Goal: Task Accomplishment & Management: Complete application form

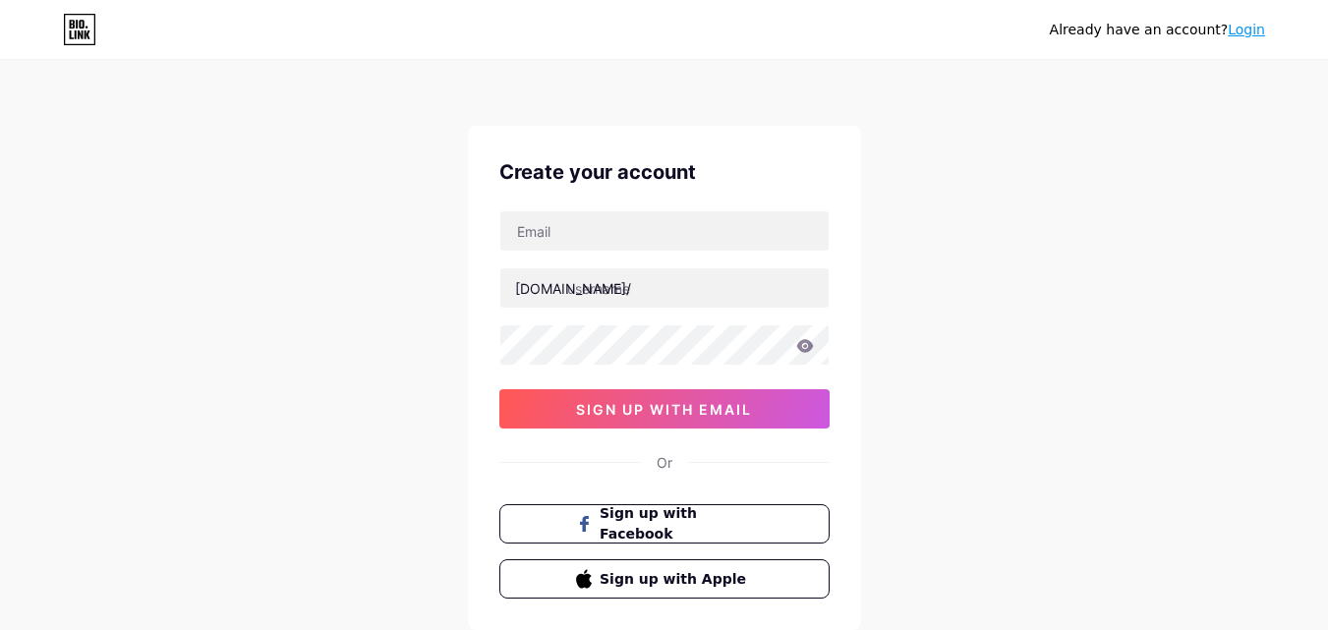
type input "[EMAIL_ADDRESS][DOMAIN_NAME]"
click at [618, 308] on div at bounding box center [664, 287] width 330 height 41
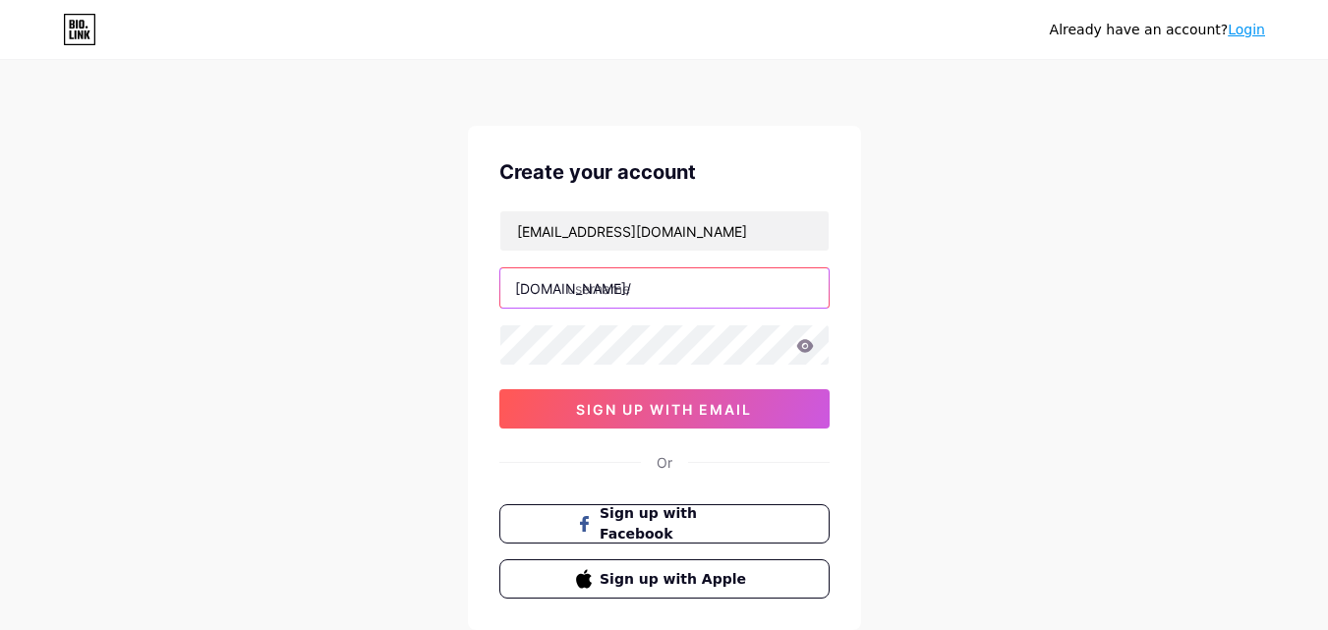
click at [618, 282] on input "text" at bounding box center [664, 287] width 328 height 39
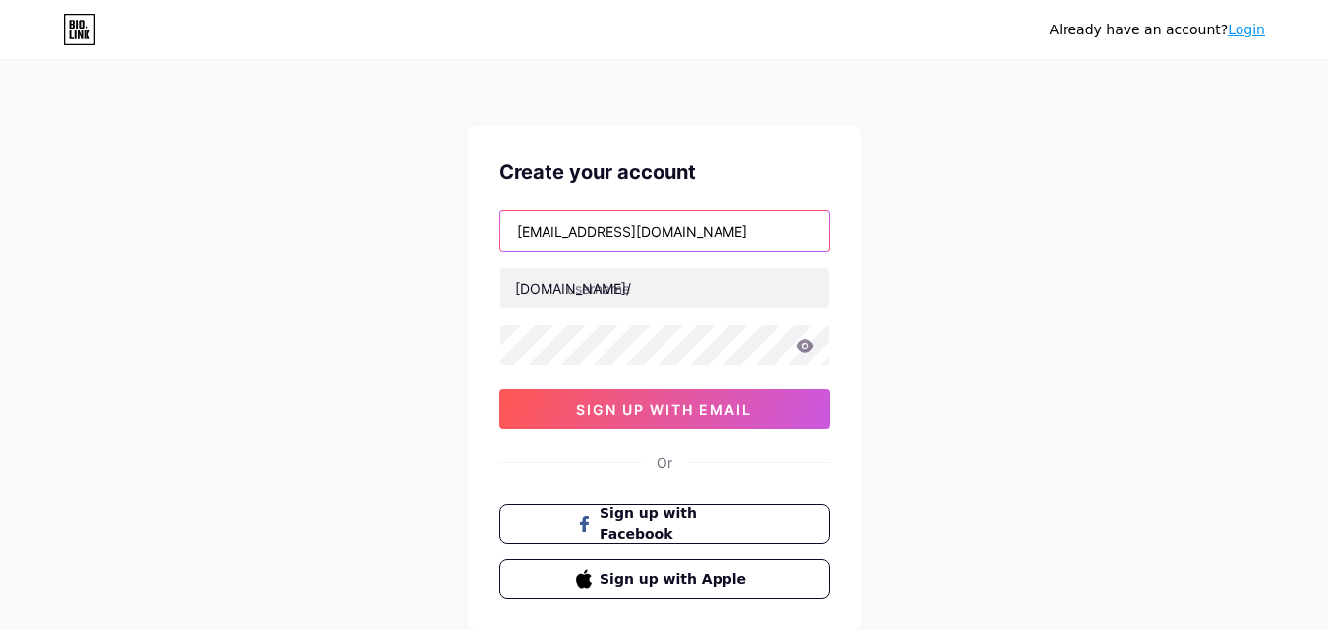
drag, startPoint x: 594, startPoint y: 234, endPoint x: 443, endPoint y: 216, distance: 151.4
click at [443, 216] on div "Already have an account? Login Create your account [EMAIL_ADDRESS][DOMAIN_NAME]…" at bounding box center [664, 376] width 1328 height 752
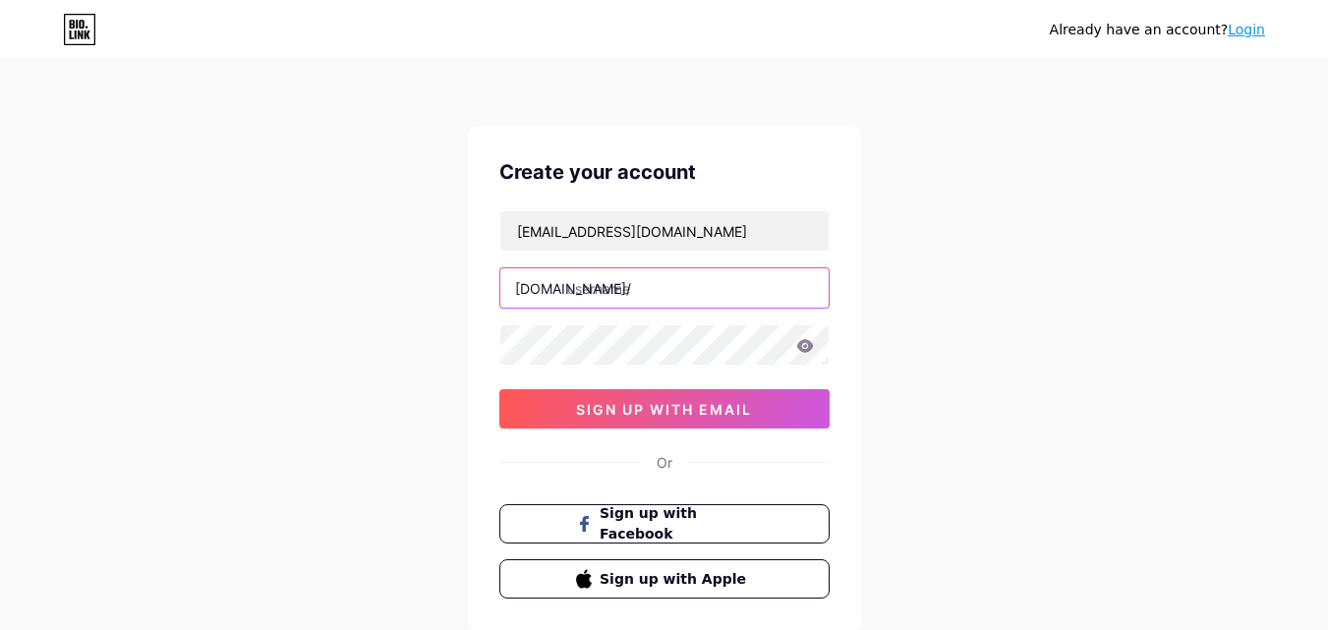
click at [590, 282] on input "text" at bounding box center [664, 287] width 328 height 39
paste input "bekambees"
type input "bekambees"
drag, startPoint x: 477, startPoint y: 320, endPoint x: 511, endPoint y: 324, distance: 34.6
click at [477, 320] on div "Create your account [EMAIL_ADDRESS][DOMAIN_NAME] [DOMAIN_NAME]/ bekambees 03AFc…" at bounding box center [664, 378] width 393 height 504
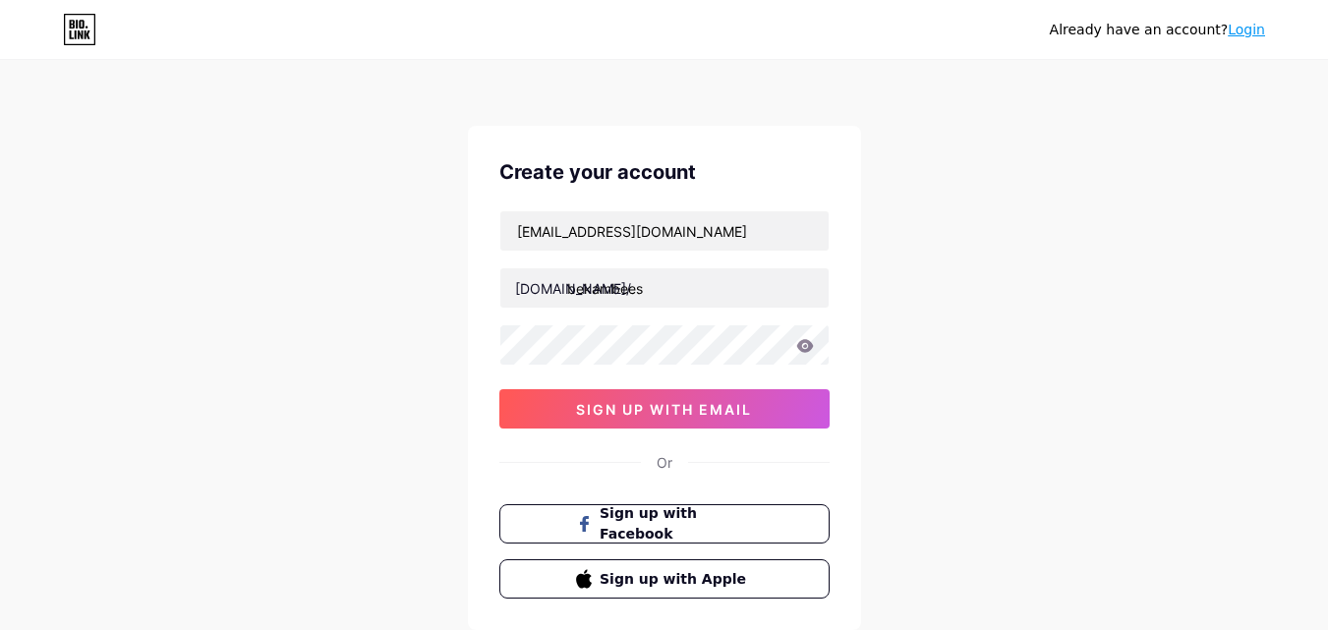
click at [489, 309] on div "Create your account [EMAIL_ADDRESS][DOMAIN_NAME] [DOMAIN_NAME]/ bekambees 03AFc…" at bounding box center [664, 378] width 393 height 504
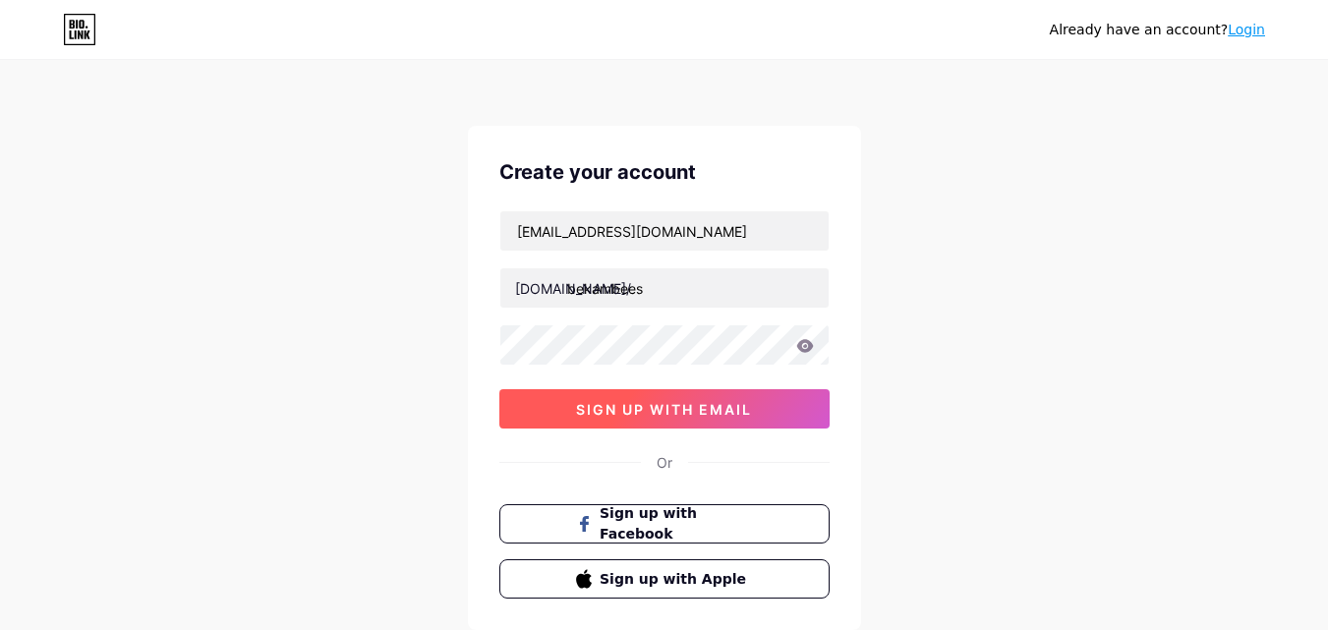
click at [625, 413] on span "sign up with email" at bounding box center [664, 409] width 176 height 17
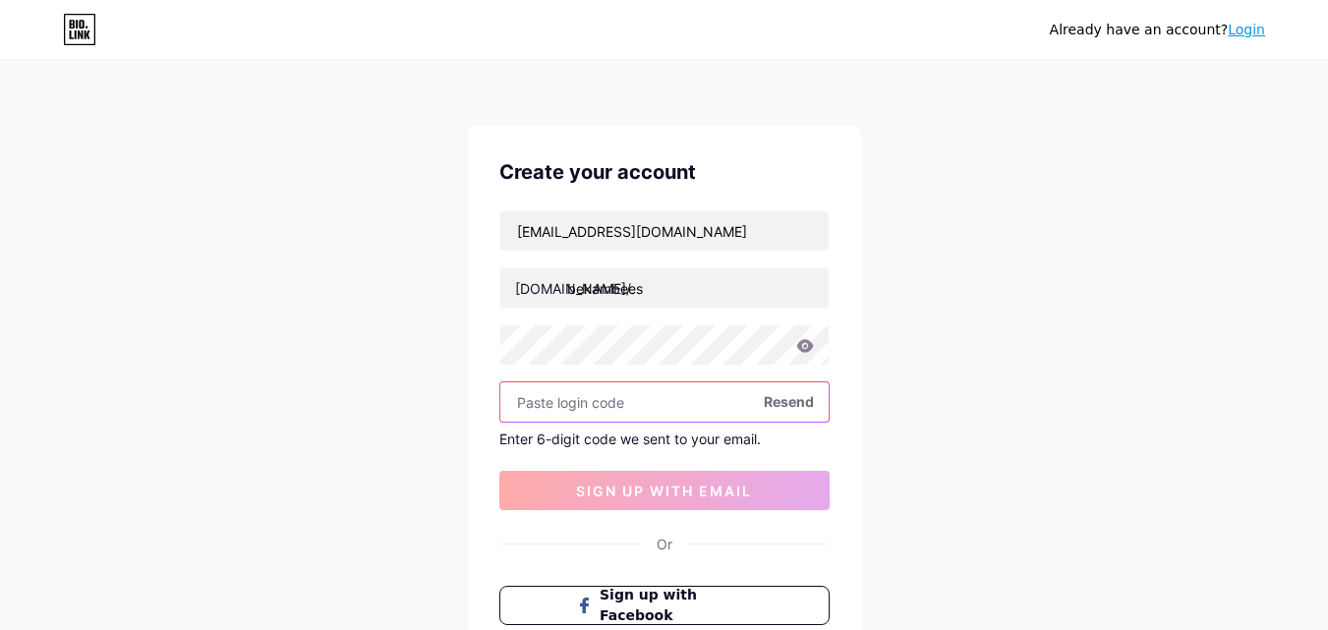
click at [559, 401] on input "text" at bounding box center [664, 401] width 328 height 39
click at [798, 346] on icon at bounding box center [804, 345] width 17 height 13
click at [577, 402] on input "text" at bounding box center [664, 401] width 328 height 39
paste input "399189"
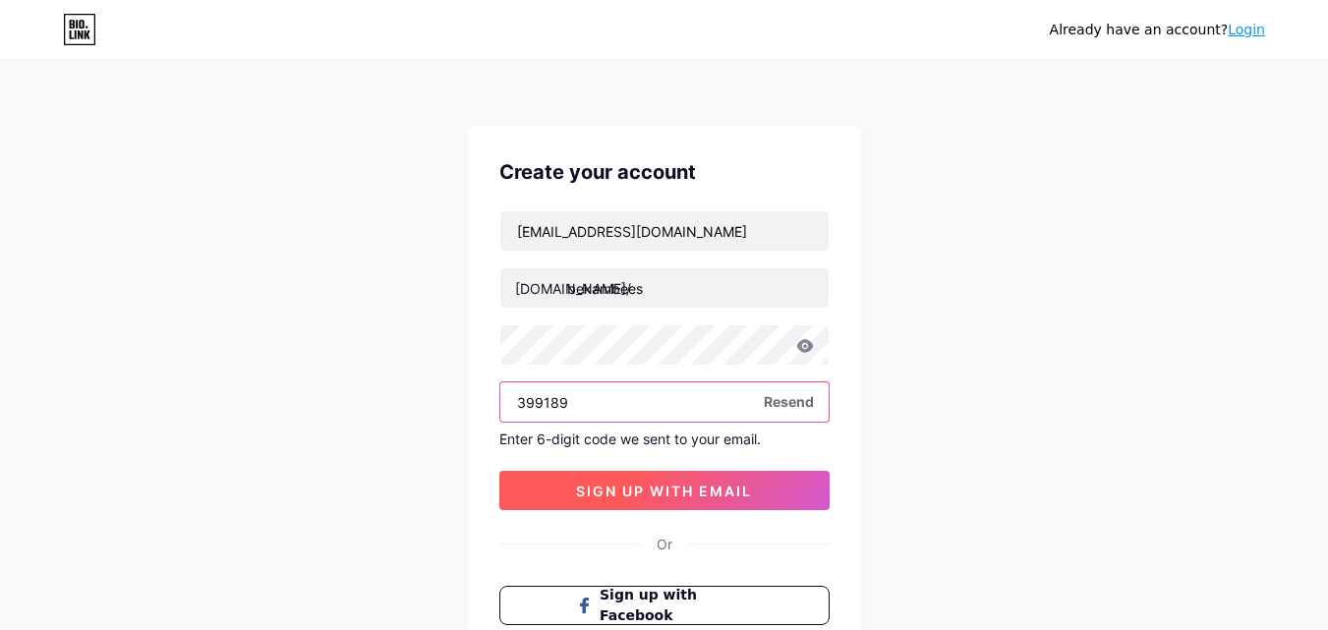
type input "399189"
click at [650, 494] on span "sign up with email" at bounding box center [664, 491] width 176 height 17
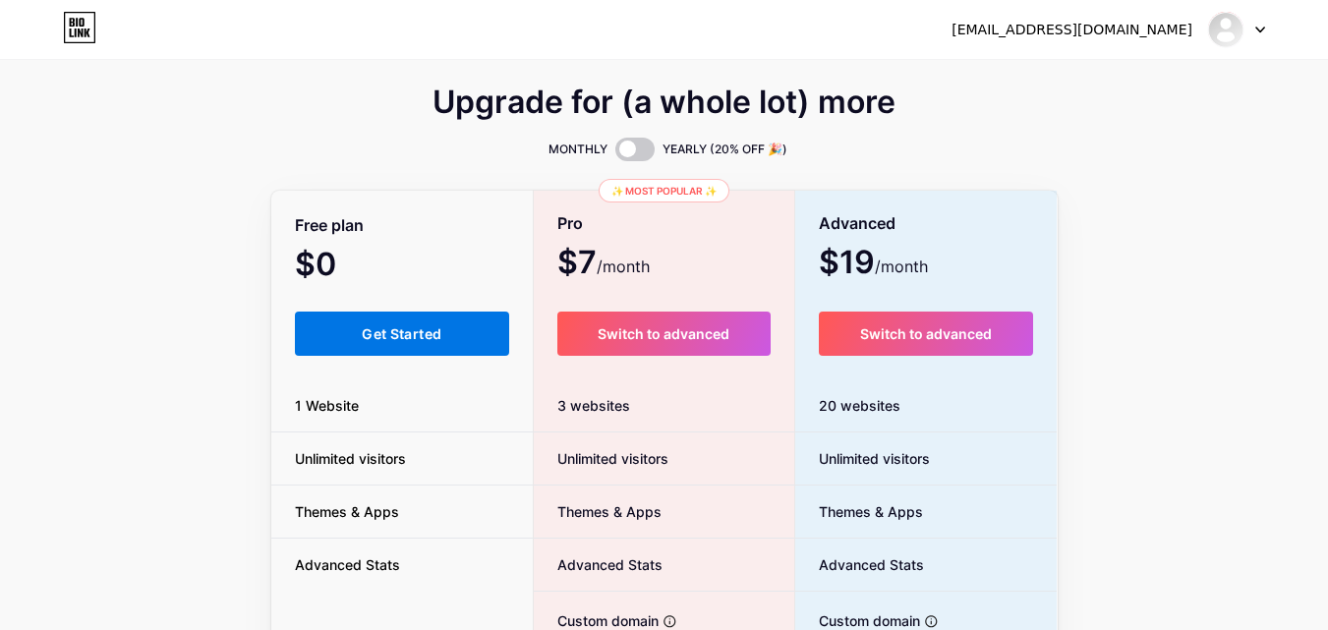
click at [447, 327] on button "Get Started" at bounding box center [402, 334] width 215 height 44
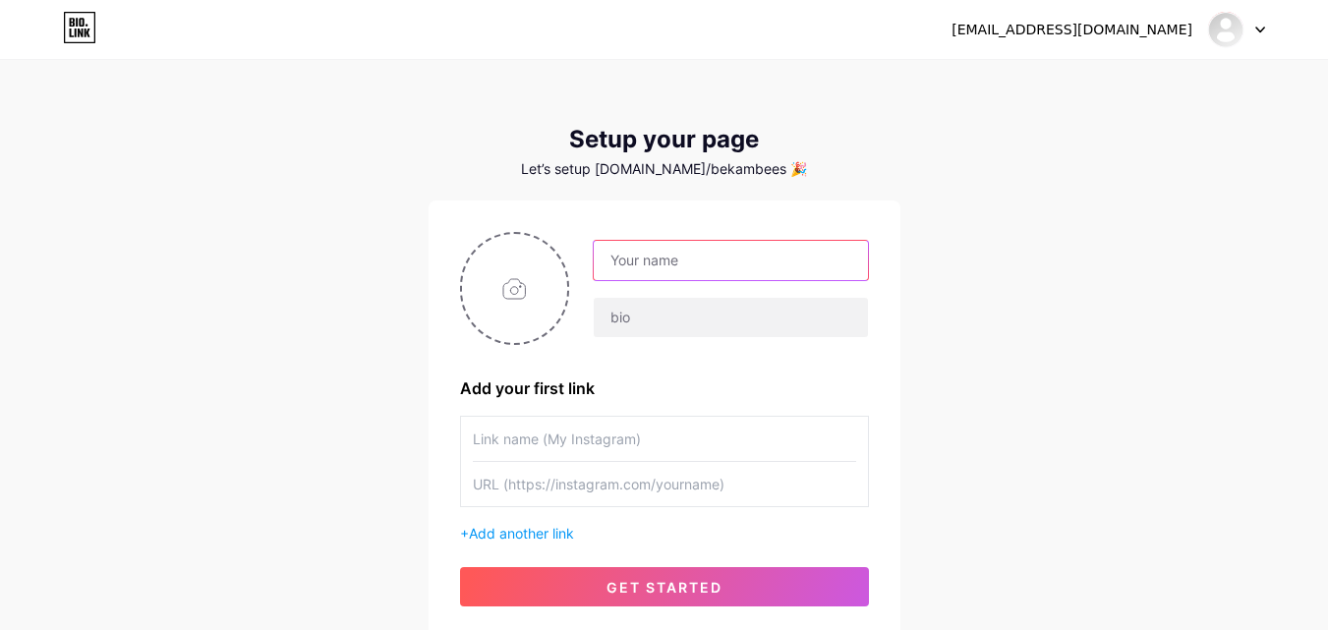
click at [705, 260] on input "text" at bounding box center [730, 260] width 273 height 39
click at [528, 296] on input "file" at bounding box center [515, 288] width 106 height 109
type input "C:\fakepath\BEKAM BEES ENTERPRISE.png"
click at [633, 255] on input "text" at bounding box center [730, 260] width 273 height 39
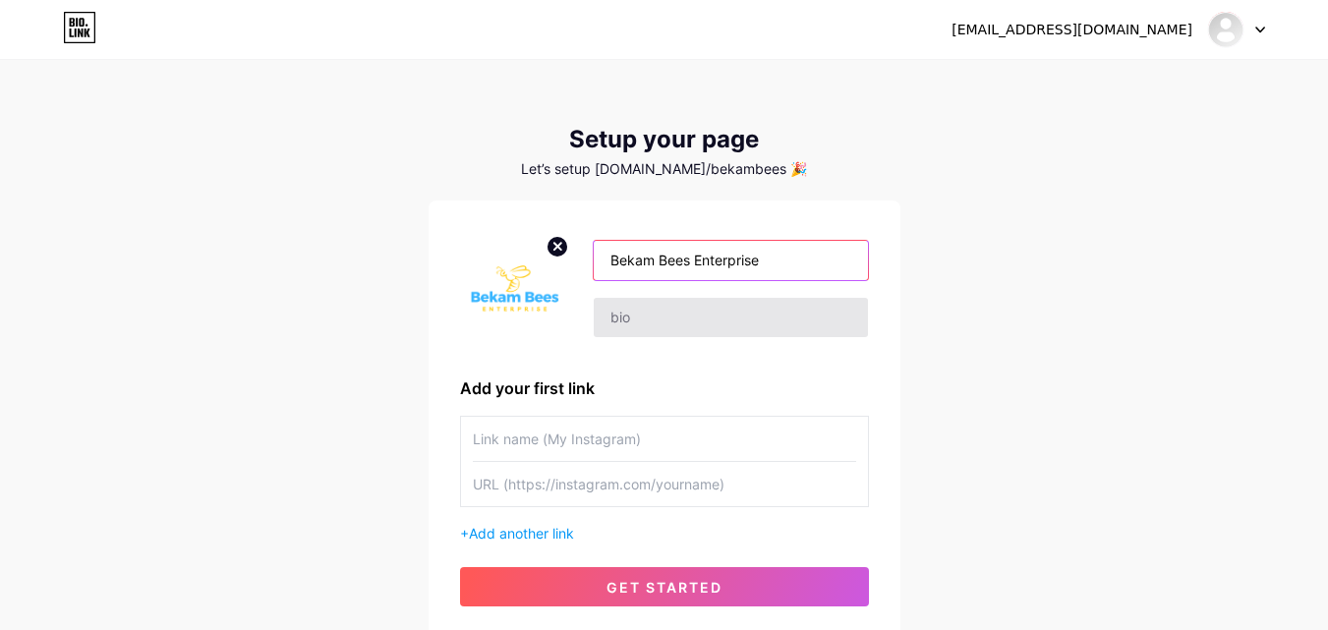
type input "Bekam Bees Enterprise"
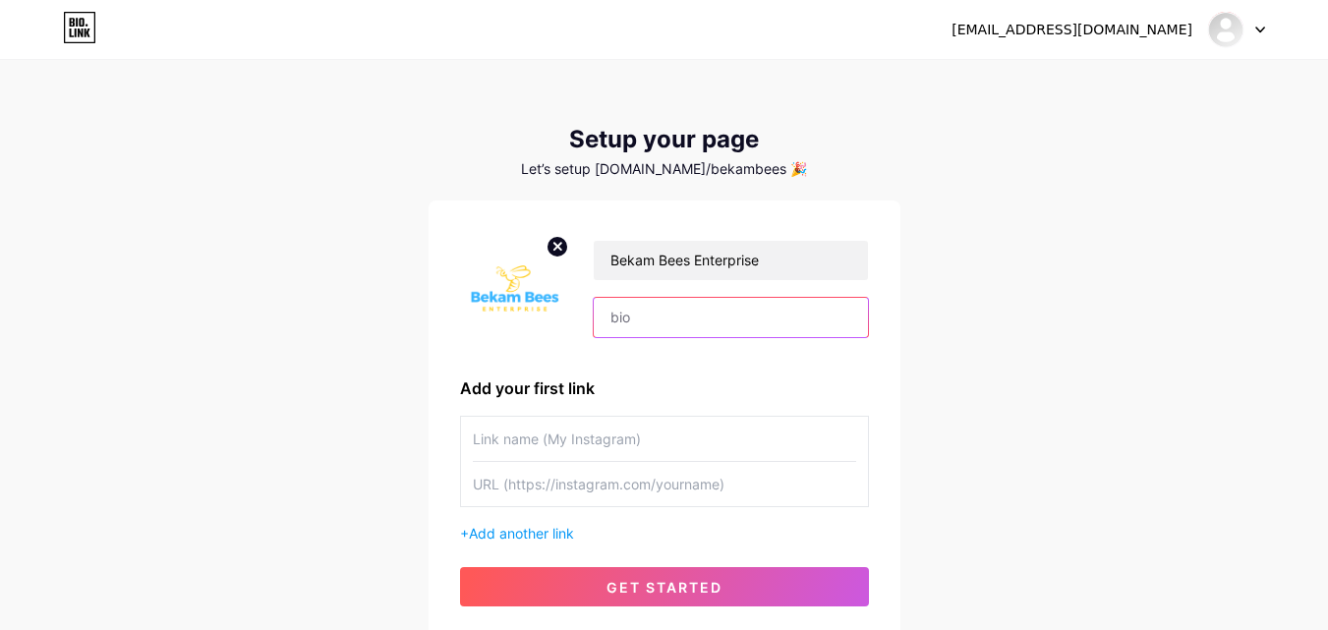
click at [658, 312] on input "text" at bounding box center [730, 317] width 273 height 39
click at [487, 340] on div at bounding box center [515, 288] width 110 height 113
click at [625, 323] on input "text" at bounding box center [730, 317] width 273 height 39
paste input "Bekam Bees Enterprise is Kenya’s trusted source for professional-grade beekeepi…"
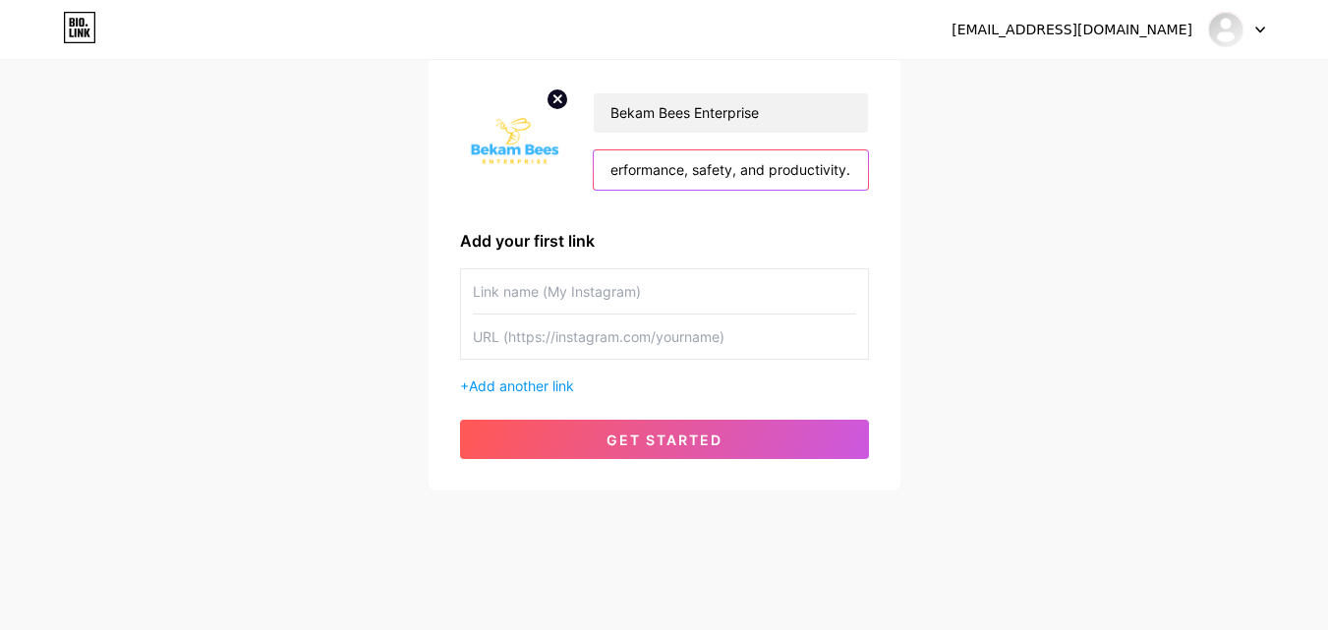
scroll to position [149, 0]
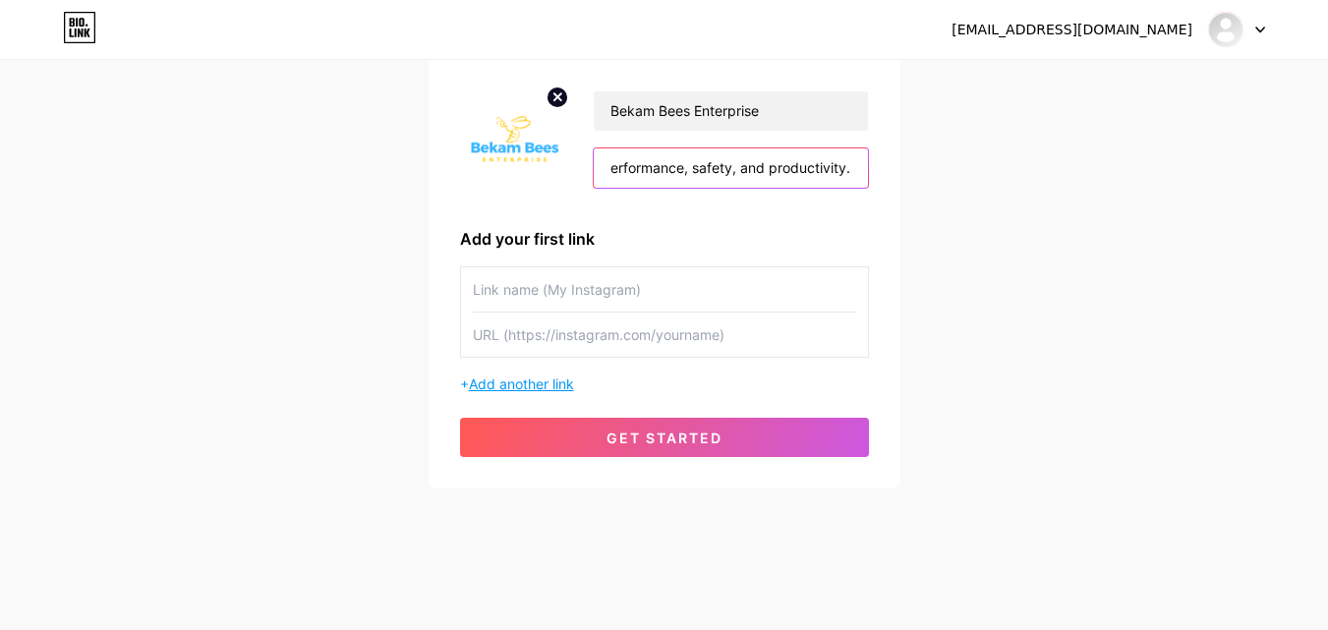
type input "Bekam Bees Enterprise is Kenya’s trusted source for professional-grade beekeepi…"
click at [528, 383] on span "Add another link" at bounding box center [521, 383] width 105 height 17
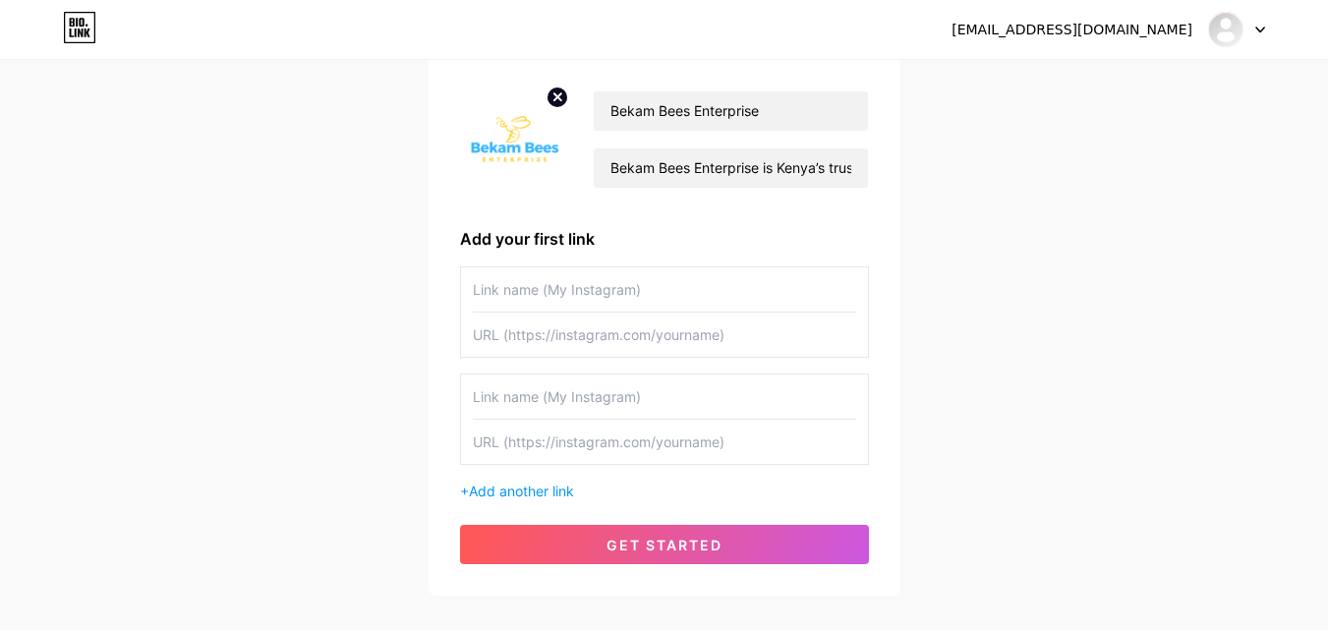
click at [555, 392] on input "text" at bounding box center [664, 396] width 383 height 44
click at [536, 293] on input "text" at bounding box center [664, 289] width 383 height 44
drag, startPoint x: 789, startPoint y: 105, endPoint x: 590, endPoint y: 93, distance: 199.9
click at [590, 93] on div "Bekam Bees Enterprise Bekam Bees Enterprise is Kenya’s trusted source for profe…" at bounding box center [718, 139] width 299 height 98
click at [546, 298] on input "text" at bounding box center [664, 289] width 383 height 44
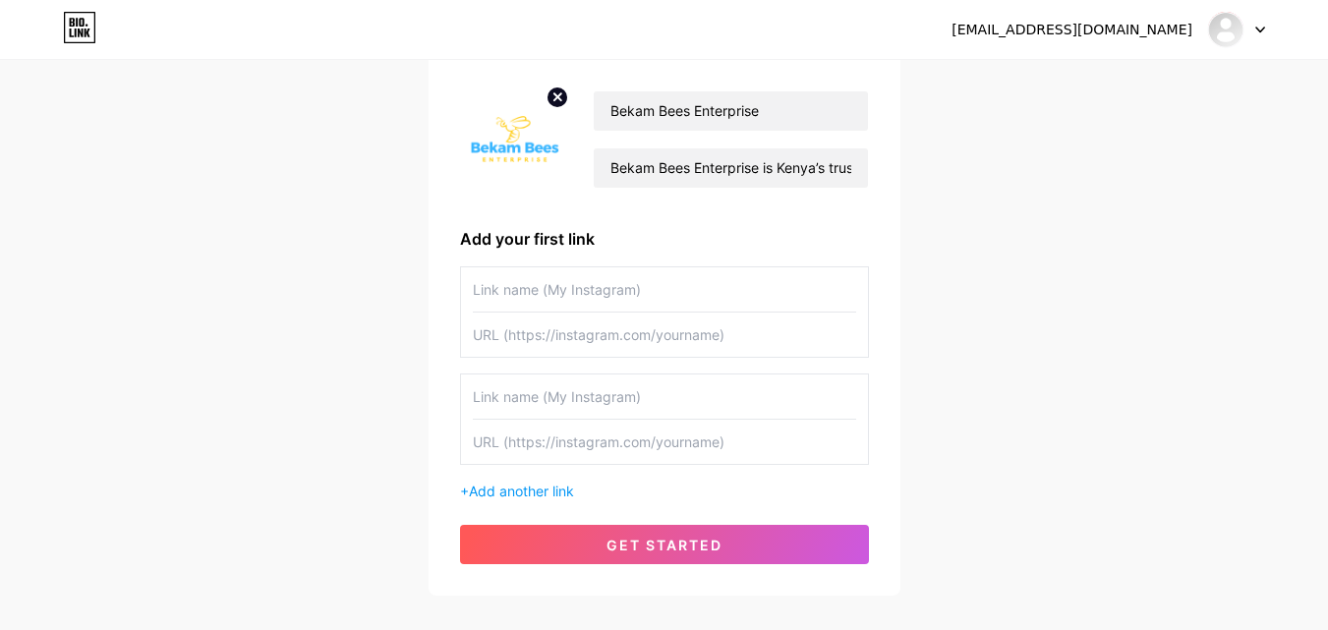
paste input "Bekam Bees Enterprise"
type input "Bekam Bees Enterprise"
click at [509, 337] on input "text" at bounding box center [664, 335] width 383 height 44
paste input "[URL][DOMAIN_NAME]"
type input "[URL][DOMAIN_NAME]"
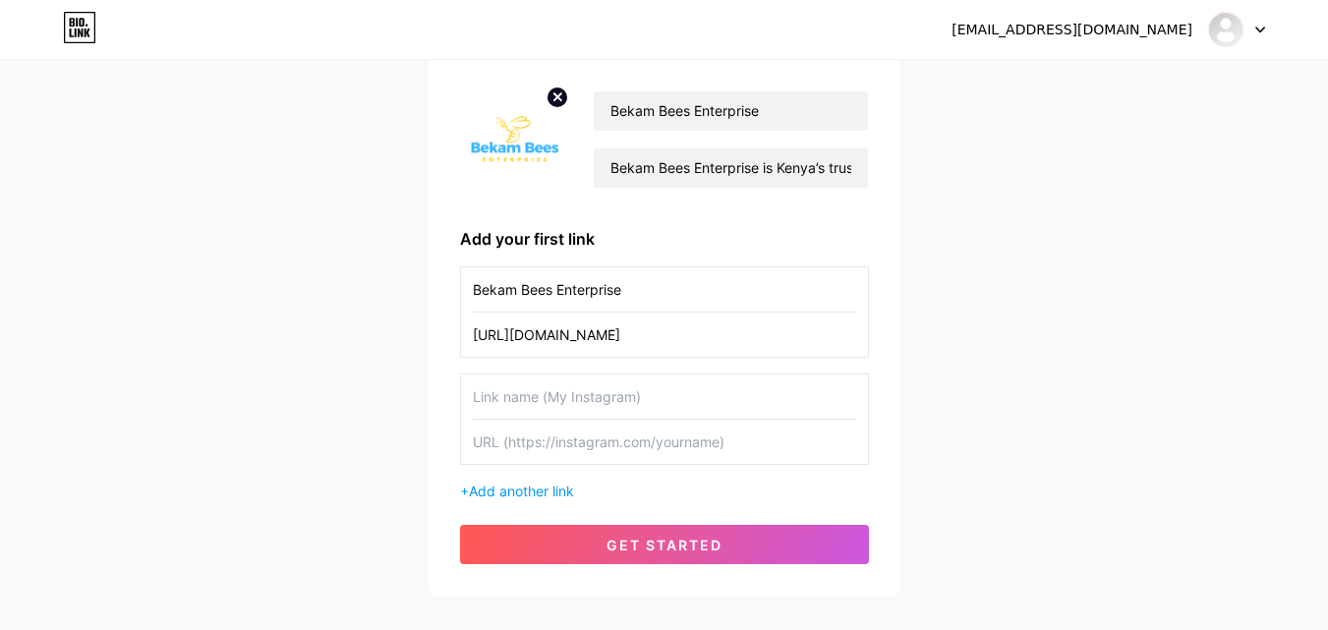
click at [508, 395] on input "text" at bounding box center [664, 396] width 383 height 44
click at [507, 439] on input "text" at bounding box center [664, 442] width 383 height 44
paste input "[URL][DOMAIN_NAME]"
type input "[URL][DOMAIN_NAME]"
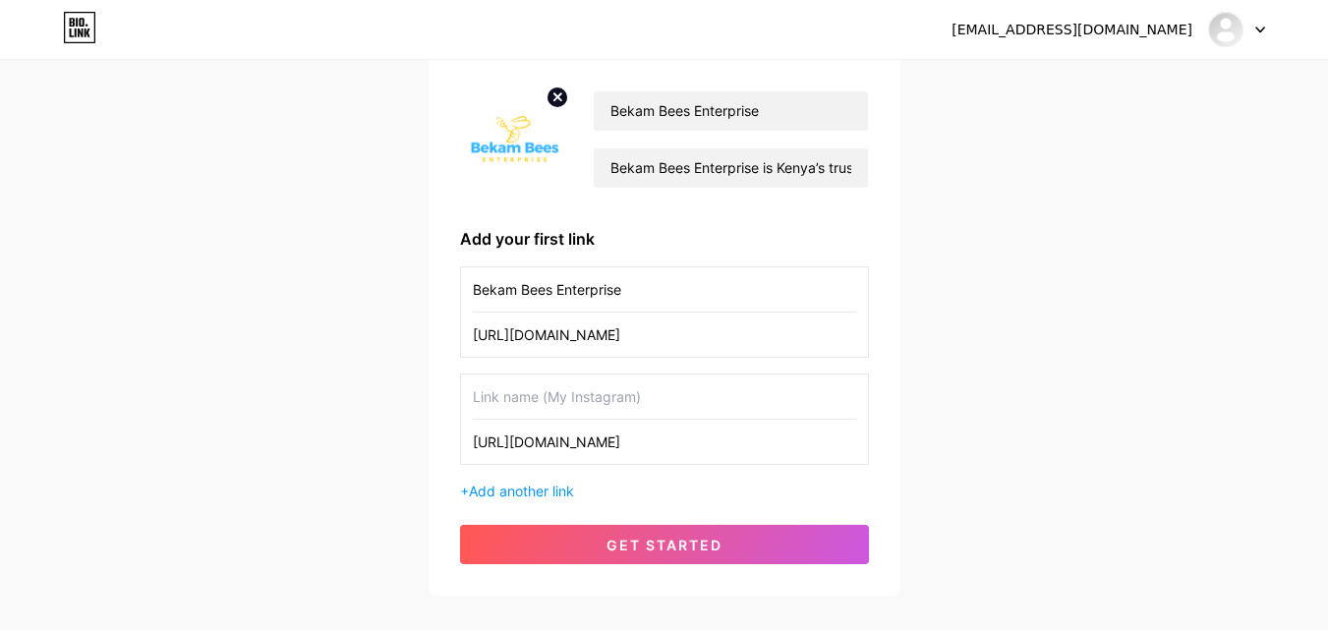
click at [512, 394] on input "text" at bounding box center [664, 396] width 383 height 44
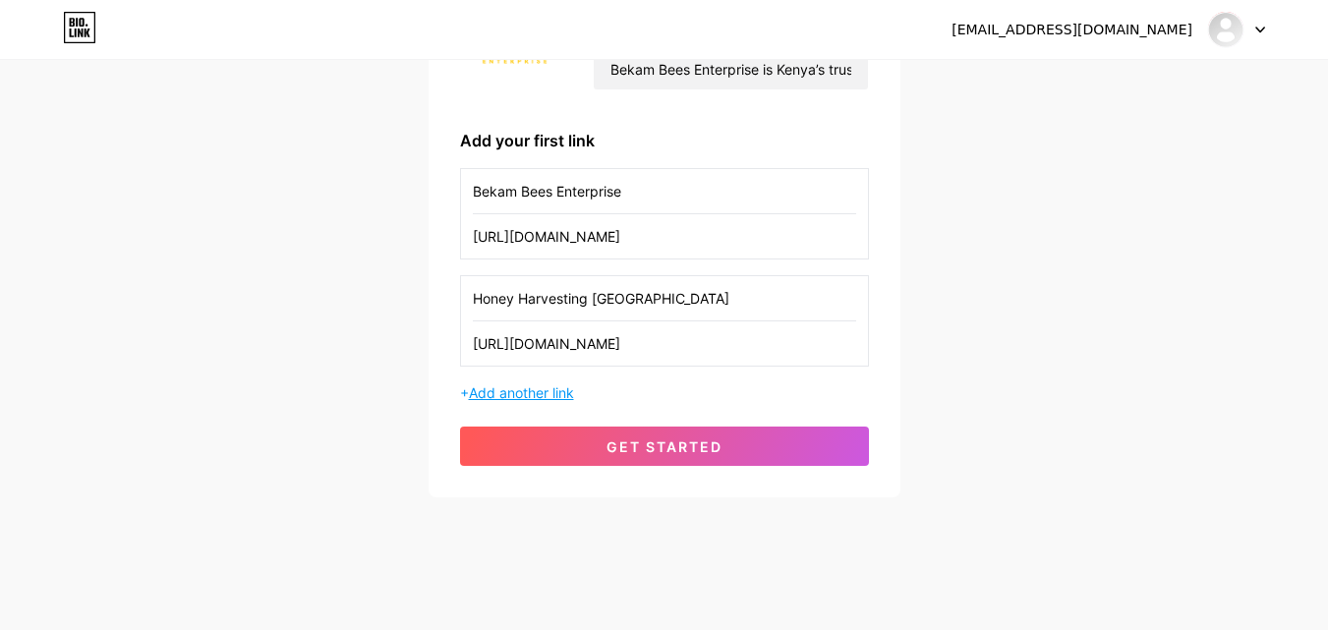
type input "Honey Harvesting [GEOGRAPHIC_DATA]"
click at [560, 390] on span "Add another link" at bounding box center [521, 392] width 105 height 17
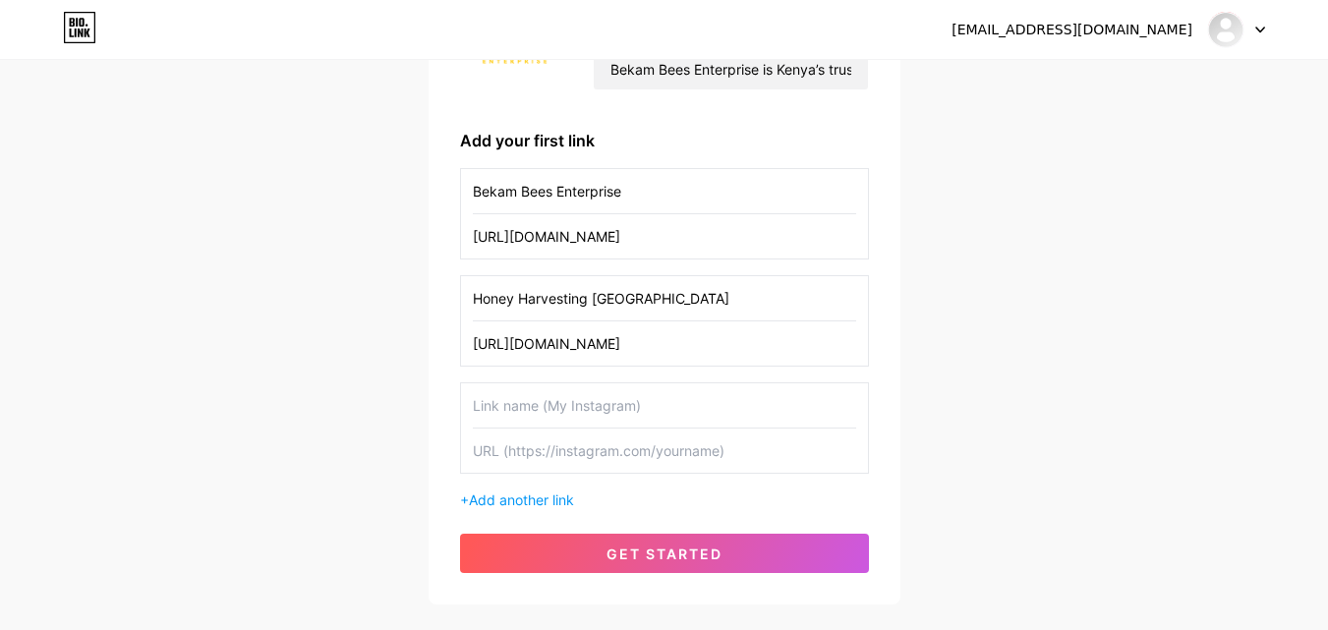
click at [503, 406] on input "text" at bounding box center [664, 405] width 383 height 44
type input "Honey Packaging"
click at [544, 455] on input "text" at bounding box center [664, 451] width 383 height 44
paste input "[URL][DOMAIN_NAME]"
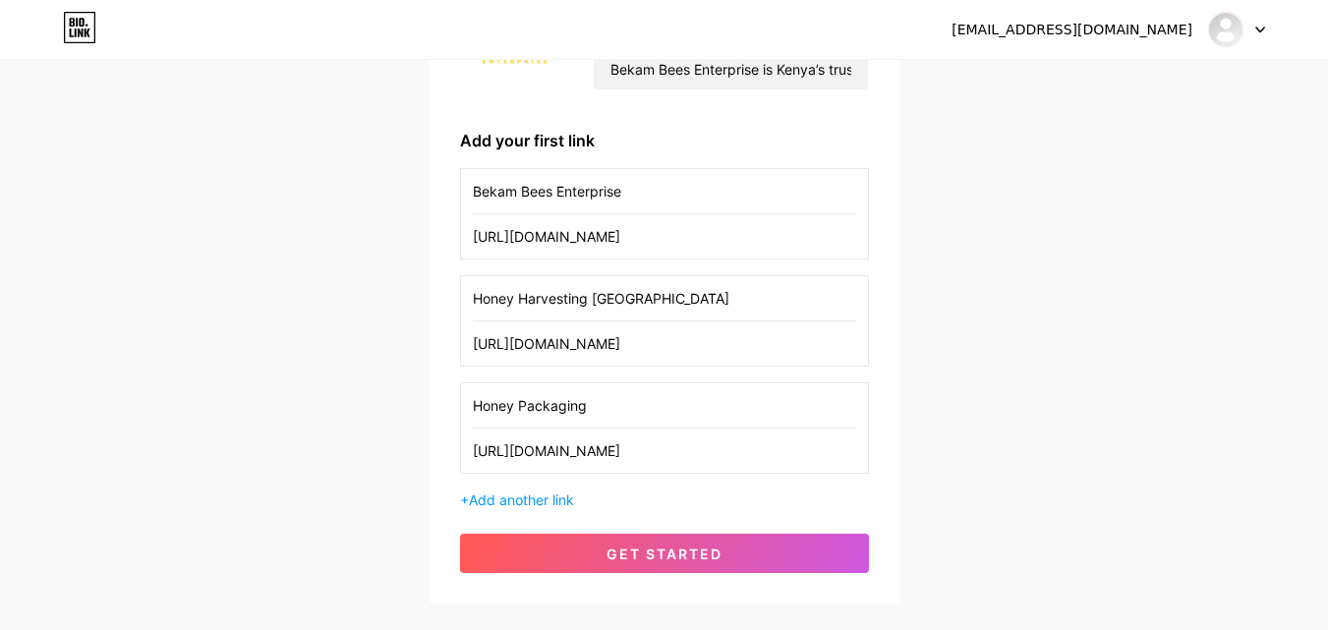
type input "[URL][DOMAIN_NAME]"
click at [681, 406] on input "Honey Packaging" at bounding box center [664, 405] width 383 height 44
click at [677, 306] on input "Honey Harvesting [GEOGRAPHIC_DATA]" at bounding box center [664, 298] width 383 height 44
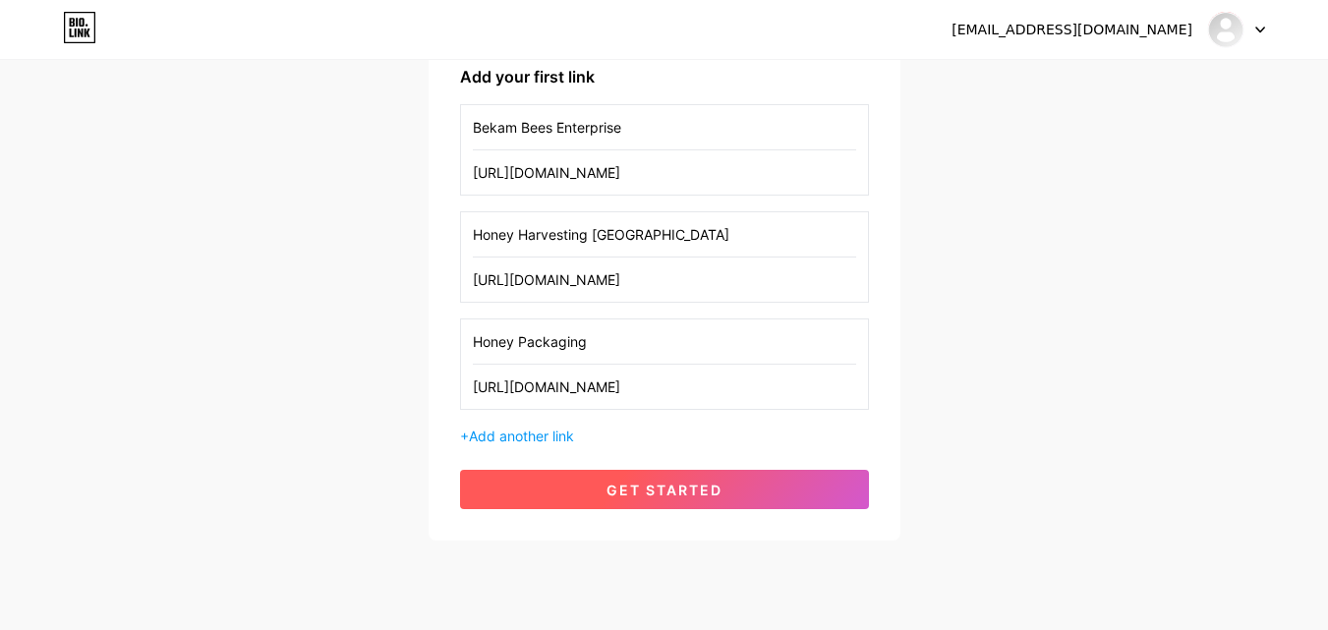
scroll to position [346, 0]
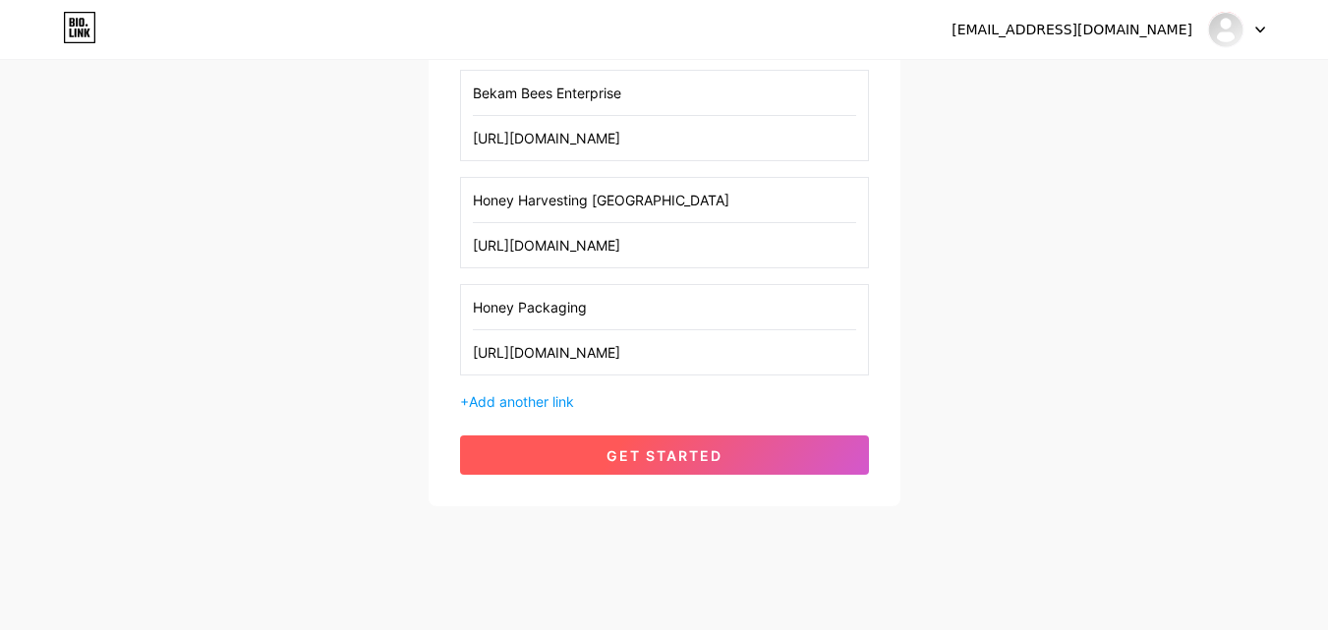
click at [658, 457] on span "get started" at bounding box center [664, 455] width 116 height 17
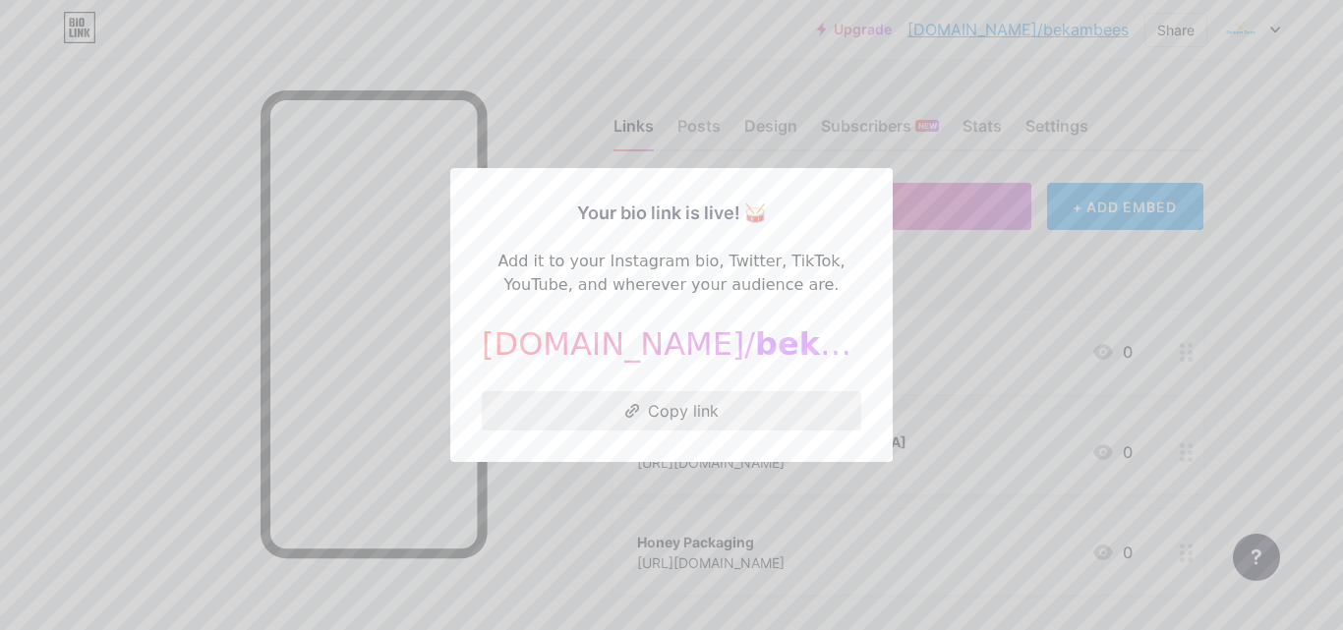
click at [684, 406] on button "Copy link" at bounding box center [671, 410] width 379 height 39
click at [657, 28] on div at bounding box center [671, 315] width 1343 height 630
